Goal: Find contact information: Find contact information

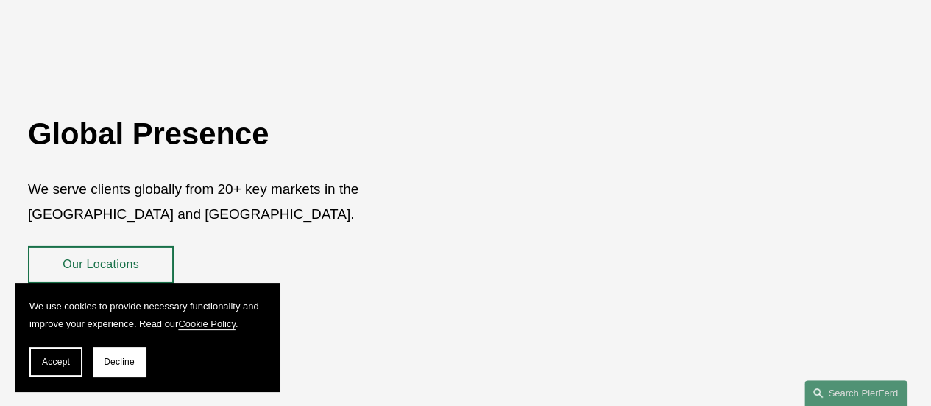
scroll to position [2281, 0]
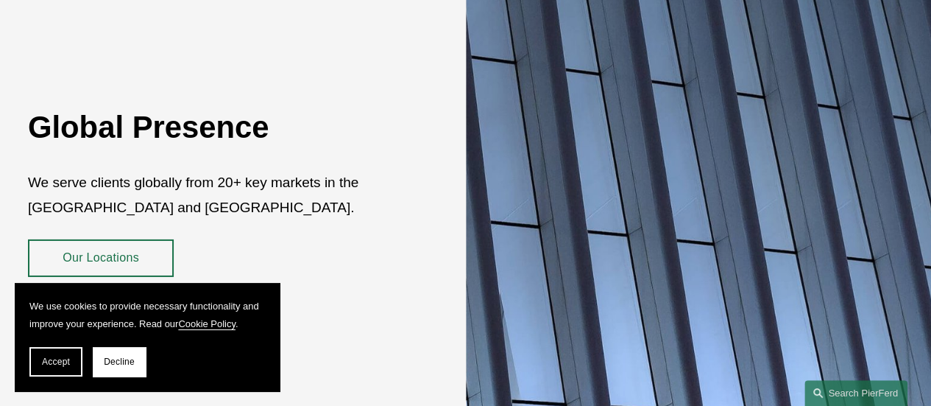
click at [137, 239] on link "Our Locations" at bounding box center [101, 258] width 146 height 38
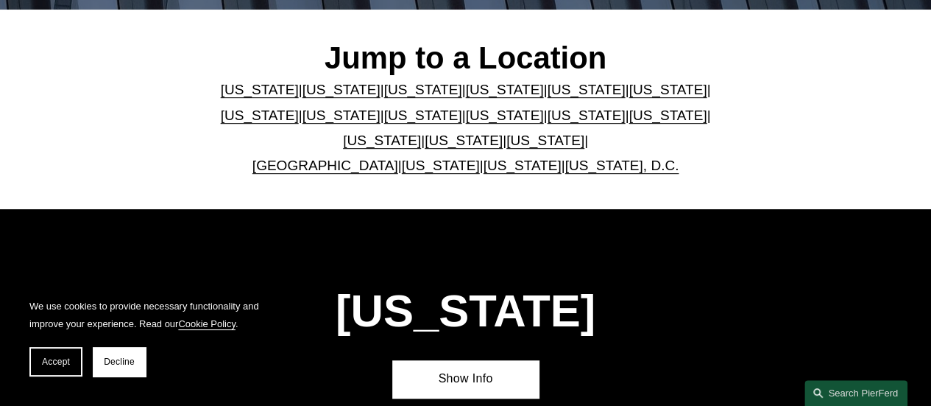
scroll to position [368, 0]
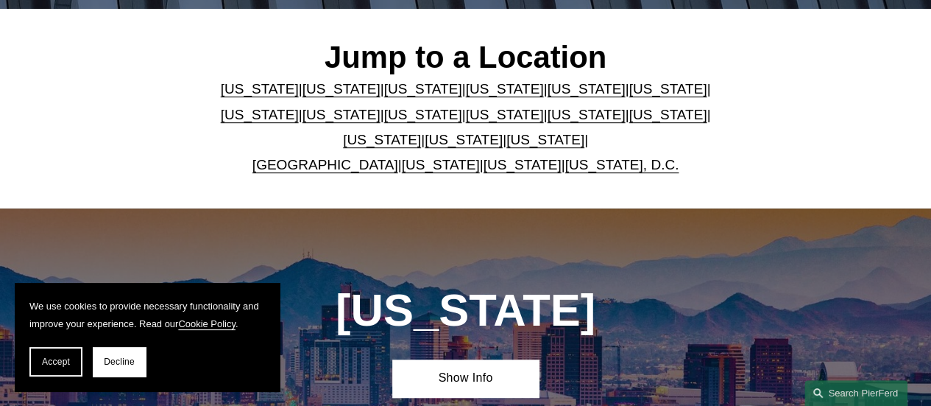
click at [629, 122] on link "[US_STATE]" at bounding box center [668, 114] width 78 height 15
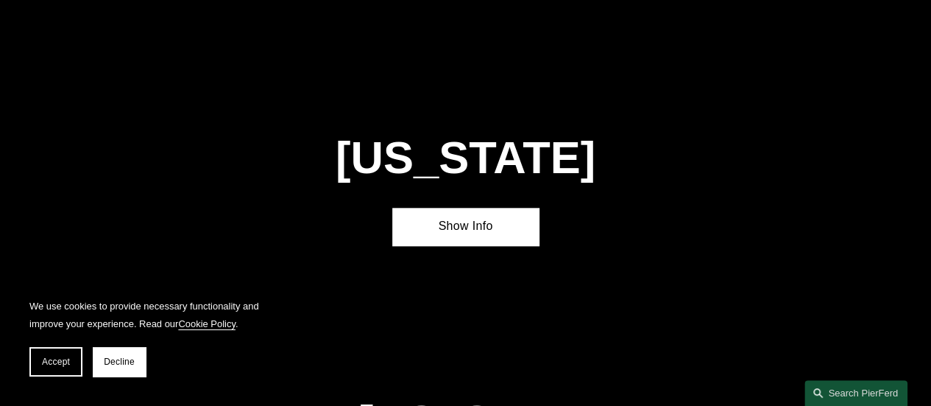
scroll to position [3512, 0]
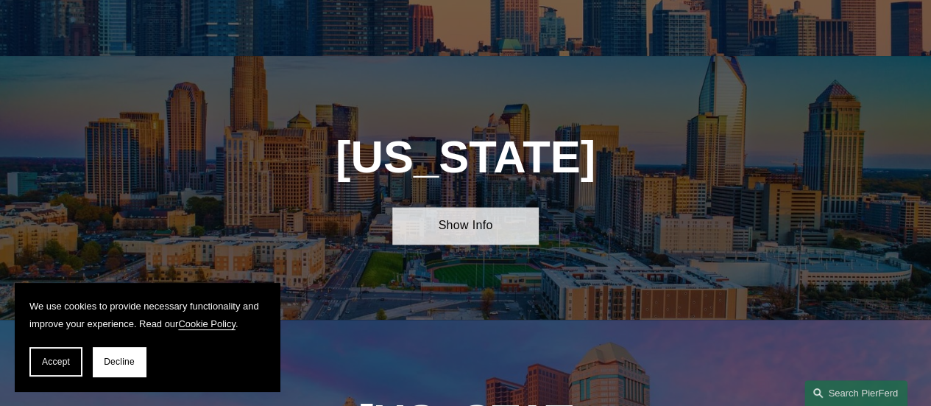
click at [500, 207] on link "Show Info" at bounding box center [465, 226] width 146 height 38
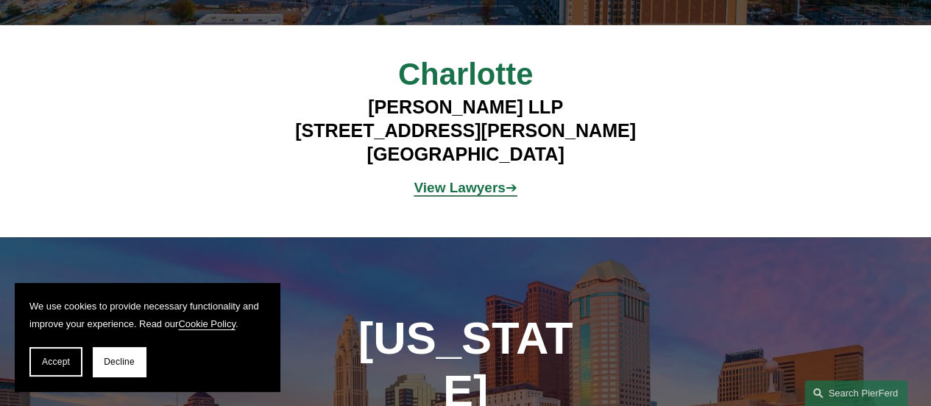
scroll to position [3880, 0]
